Goal: Navigation & Orientation: Find specific page/section

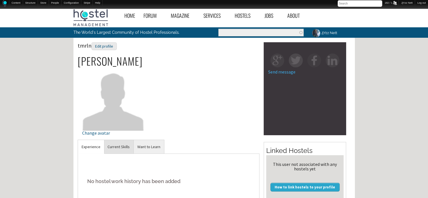
click at [122, 149] on link "Current Skills" at bounding box center [119, 147] width 30 height 14
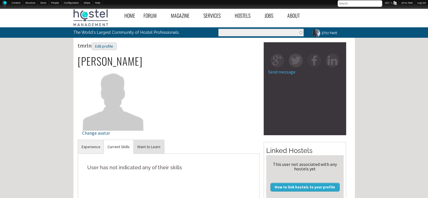
click at [147, 145] on link "Want to Learn" at bounding box center [149, 147] width 30 height 14
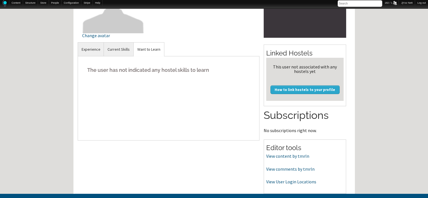
scroll to position [101, 0]
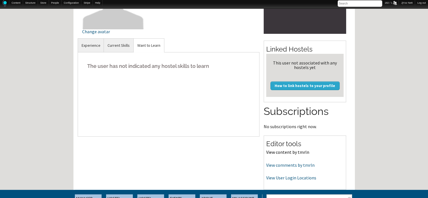
click at [281, 153] on link "View content by tmrln" at bounding box center [287, 152] width 43 height 6
click at [270, 163] on link "View comments by tmrln" at bounding box center [290, 165] width 48 height 6
click at [288, 176] on link "View User Login Locations" at bounding box center [291, 178] width 50 height 6
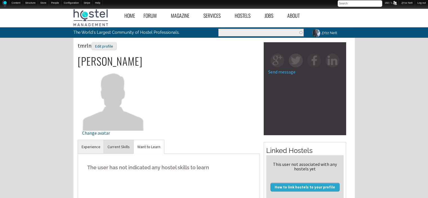
click at [119, 148] on link "Current Skills" at bounding box center [119, 147] width 30 height 14
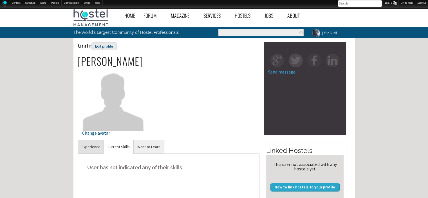
click at [90, 148] on link "Experience" at bounding box center [91, 147] width 26 height 14
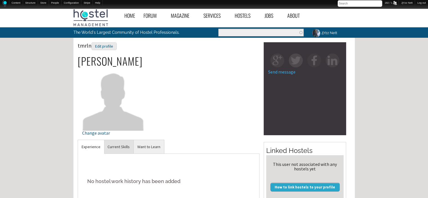
click at [112, 144] on link "Current Skills" at bounding box center [119, 147] width 30 height 14
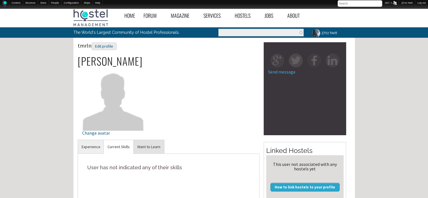
click at [146, 142] on link "Want to Learn" at bounding box center [149, 147] width 30 height 14
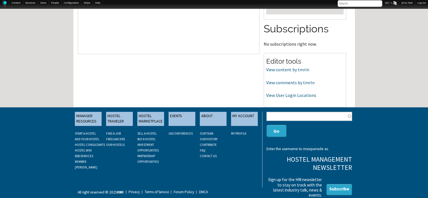
scroll to position [11, 0]
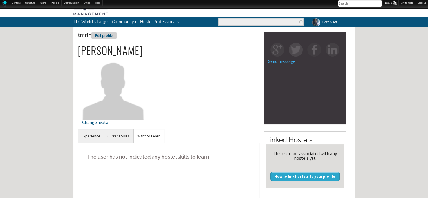
click at [101, 35] on div "Edit profile" at bounding box center [103, 35] width 25 height 8
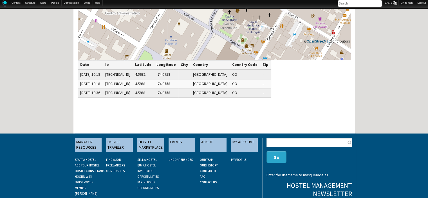
scroll to position [124, 0]
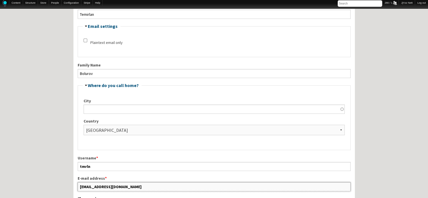
scroll to position [117, 0]
drag, startPoint x: 134, startPoint y: 185, endPoint x: 70, endPoint y: 186, distance: 64.4
